Goal: Navigation & Orientation: Find specific page/section

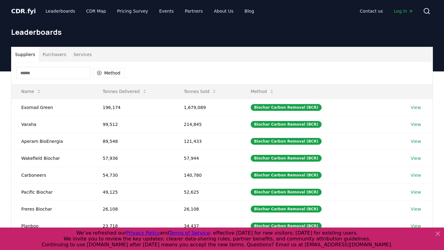
click at [21, 13] on span "CDR . fyi" at bounding box center [23, 10] width 25 height 7
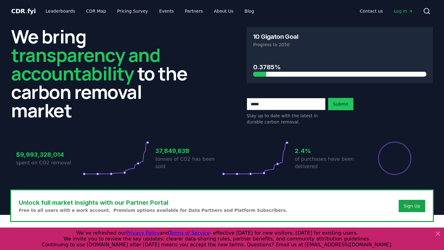
click at [439, 236] on icon at bounding box center [437, 233] width 7 height 7
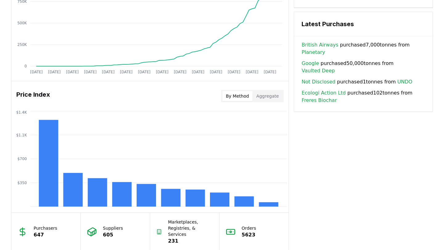
scroll to position [431, 0]
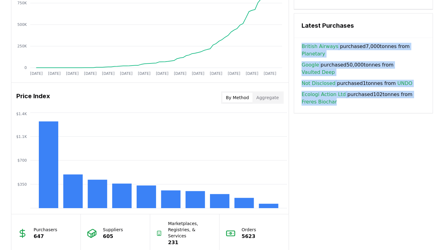
drag, startPoint x: 366, startPoint y: 38, endPoint x: 359, endPoint y: 82, distance: 44.7
click at [359, 82] on div "Latest Purchases British Airways purchased 7,000 tonnes from Planetary Google p…" at bounding box center [363, 63] width 139 height 100
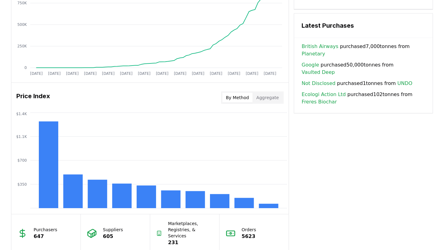
click at [359, 91] on span "Ecologi Action Ltd purchased 102 tonnes from Freres Biochar" at bounding box center [364, 98] width 124 height 15
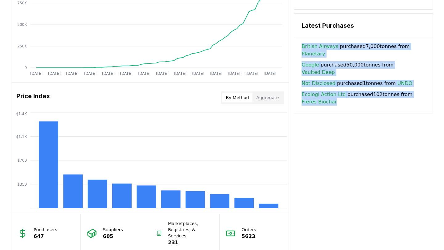
drag, startPoint x: 359, startPoint y: 88, endPoint x: 364, endPoint y: 25, distance: 63.7
click at [364, 25] on div "Latest Purchases British Airways purchased 7,000 tonnes from Planetary Google p…" at bounding box center [363, 63] width 139 height 100
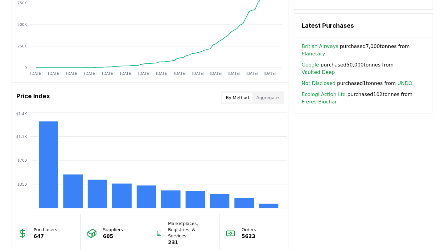
click at [358, 87] on div "British Airways purchased 7,000 tonnes from Planetary Google purchased 50,000 t…" at bounding box center [363, 78] width 138 height 70
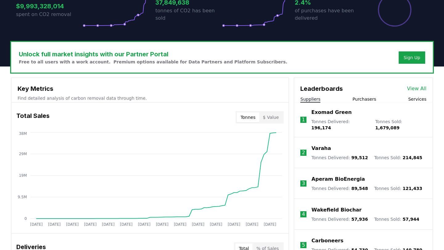
scroll to position [0, 0]
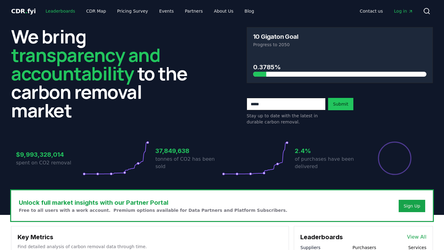
click at [64, 11] on link "Leaderboards" at bounding box center [60, 11] width 39 height 11
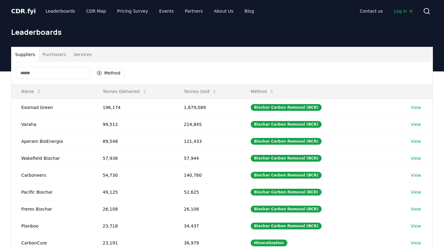
click at [29, 12] on span "CDR . fyi" at bounding box center [23, 10] width 25 height 7
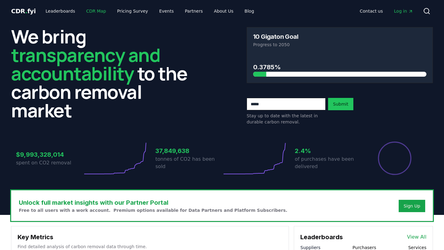
click at [97, 14] on link "CDR Map" at bounding box center [96, 11] width 30 height 11
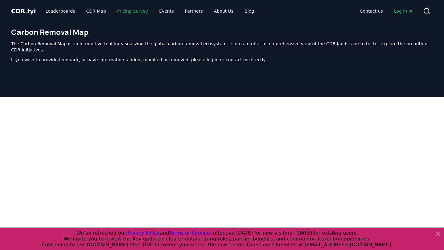
click at [122, 14] on link "Pricing Survey" at bounding box center [132, 11] width 41 height 11
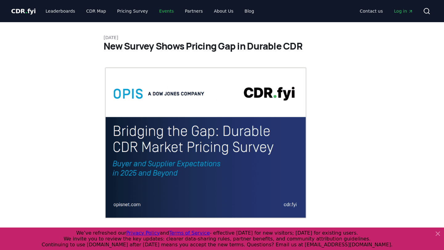
click at [155, 13] on link "Events" at bounding box center [166, 11] width 24 height 11
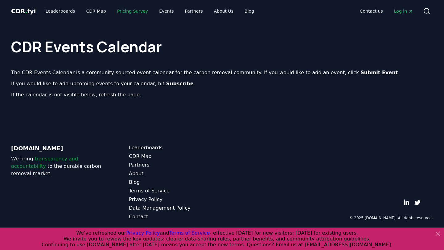
click at [131, 11] on link "Pricing Survey" at bounding box center [132, 11] width 41 height 11
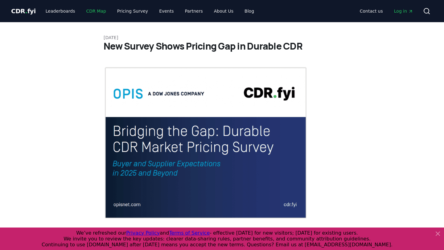
click at [91, 10] on link "CDR Map" at bounding box center [96, 11] width 30 height 11
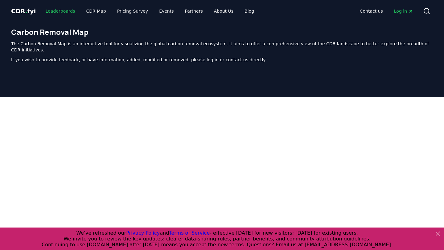
click at [61, 12] on link "Leaderboards" at bounding box center [60, 11] width 39 height 11
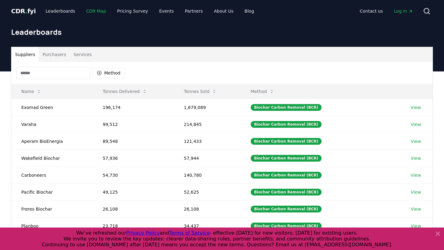
click at [84, 13] on link "CDR Map" at bounding box center [96, 11] width 30 height 11
